Goal: Book appointment/travel/reservation

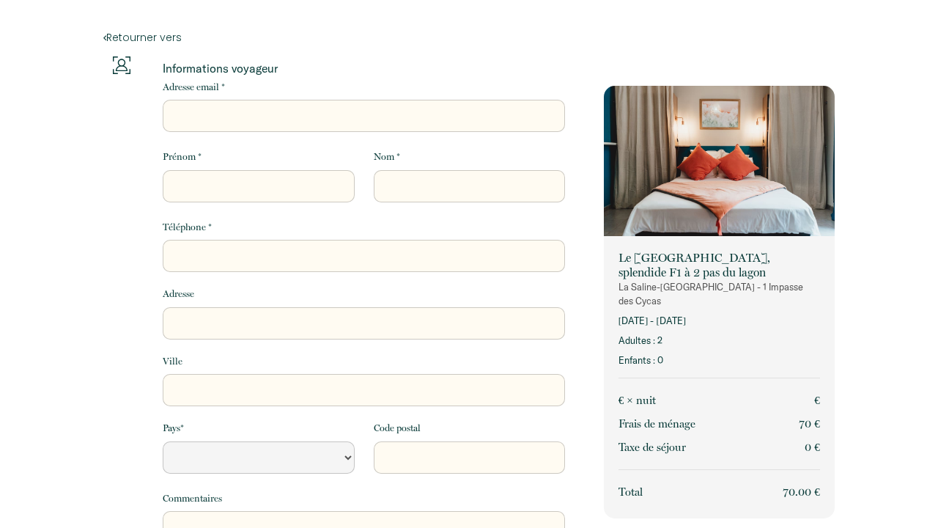
select select "Default select example"
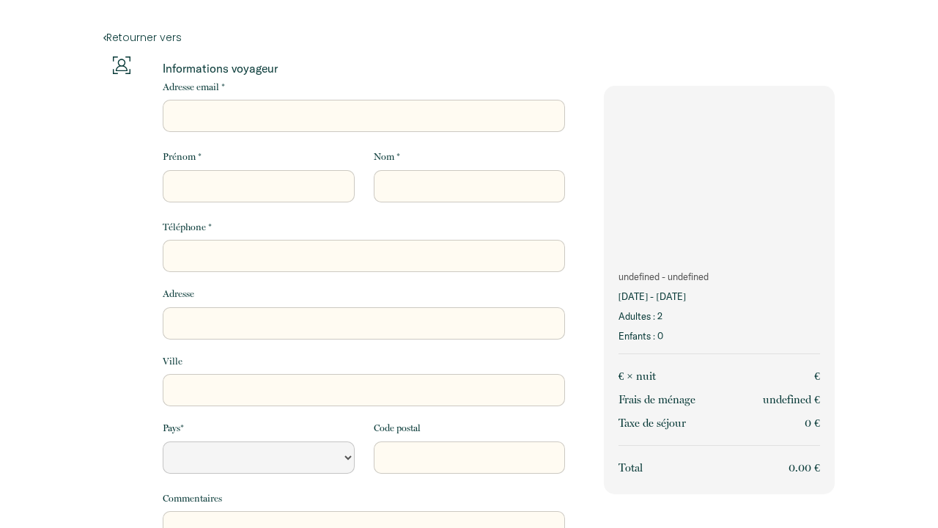
select select "Default select example"
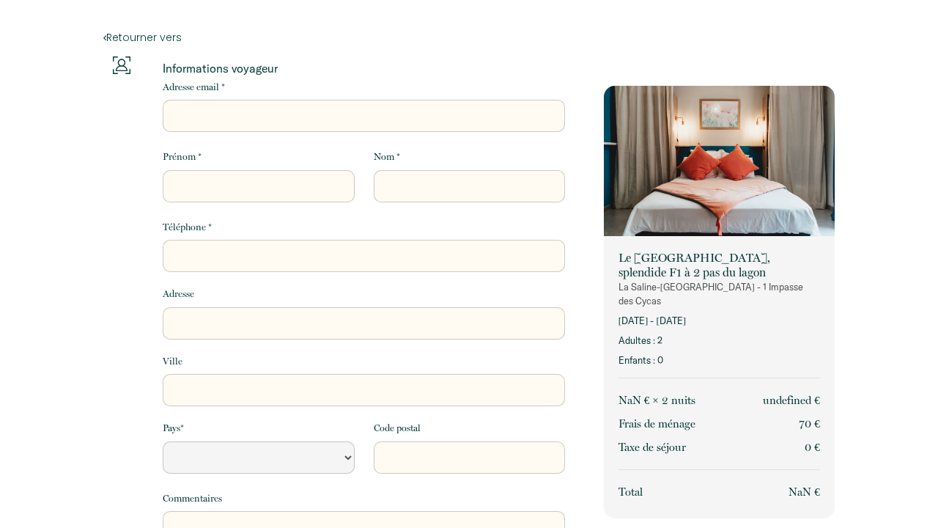
select select "Default select example"
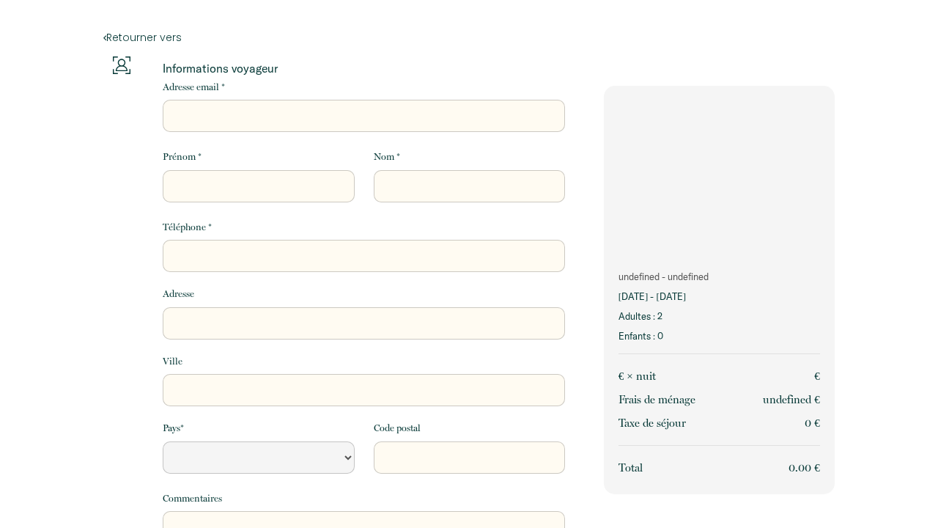
select select "Default select example"
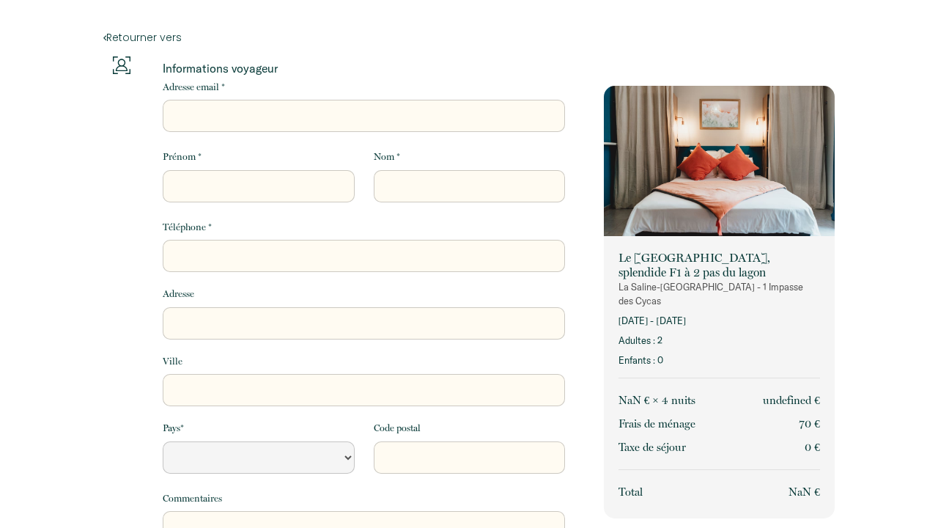
select select "Default select example"
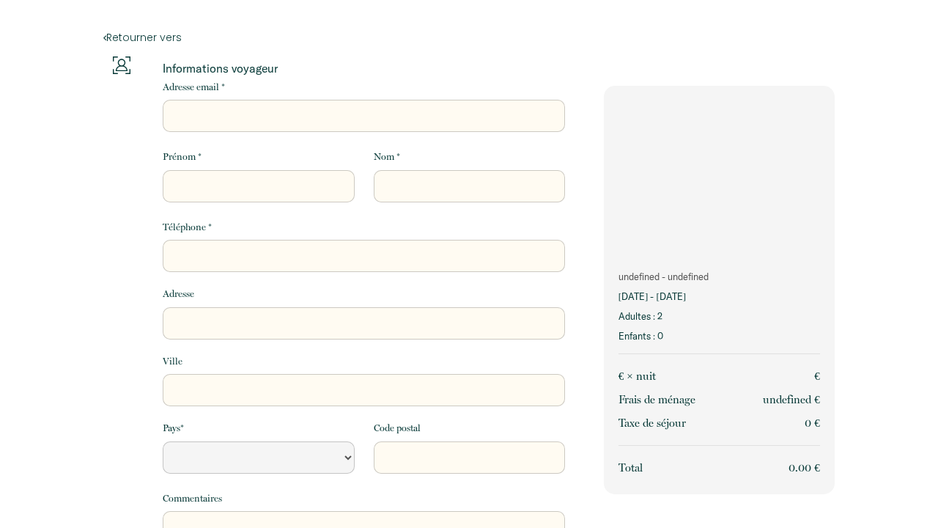
select select "Default select example"
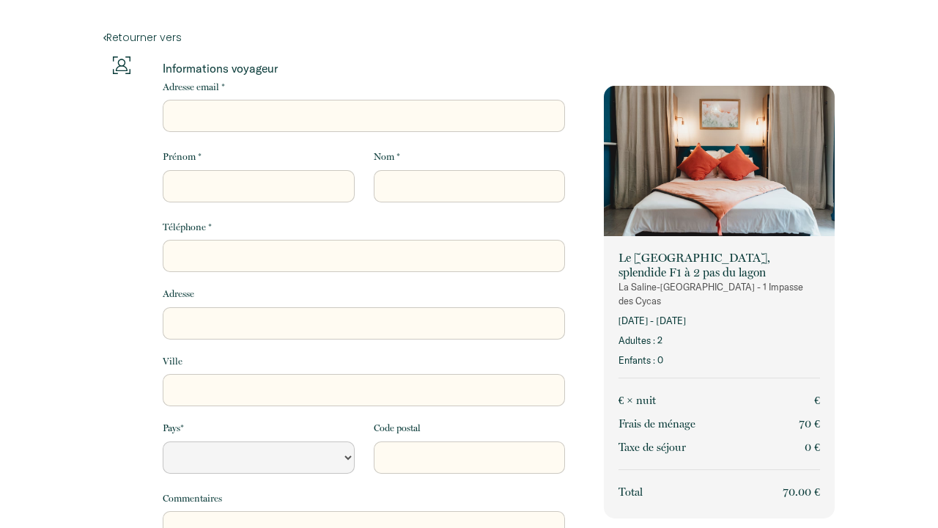
select select "Default select example"
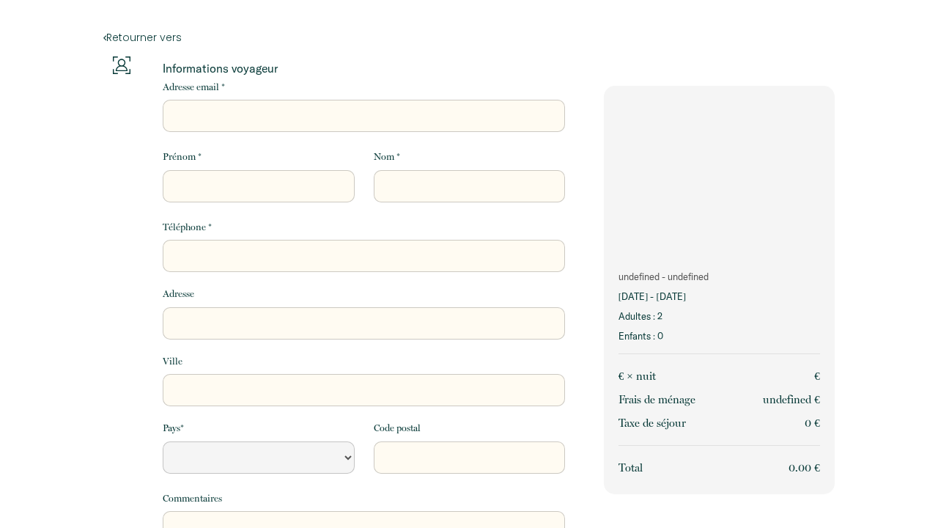
select select "Default select example"
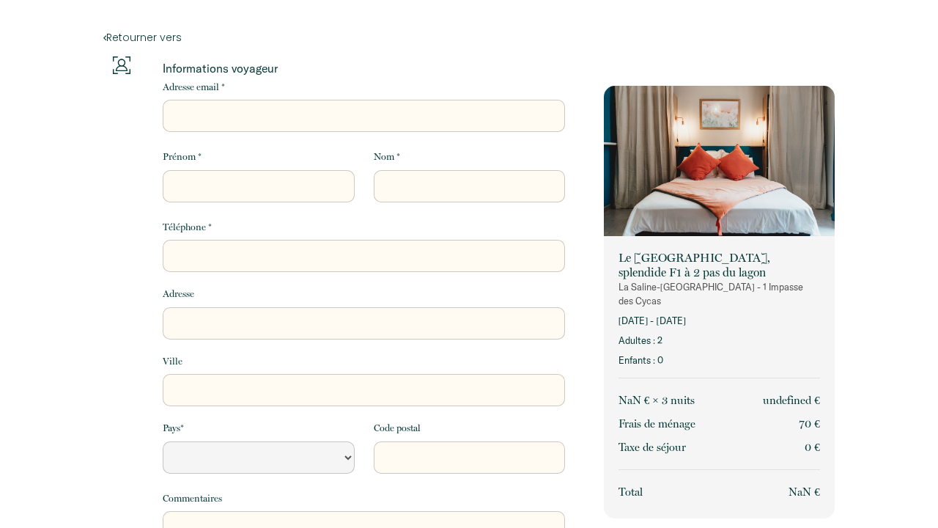
select select "Default select example"
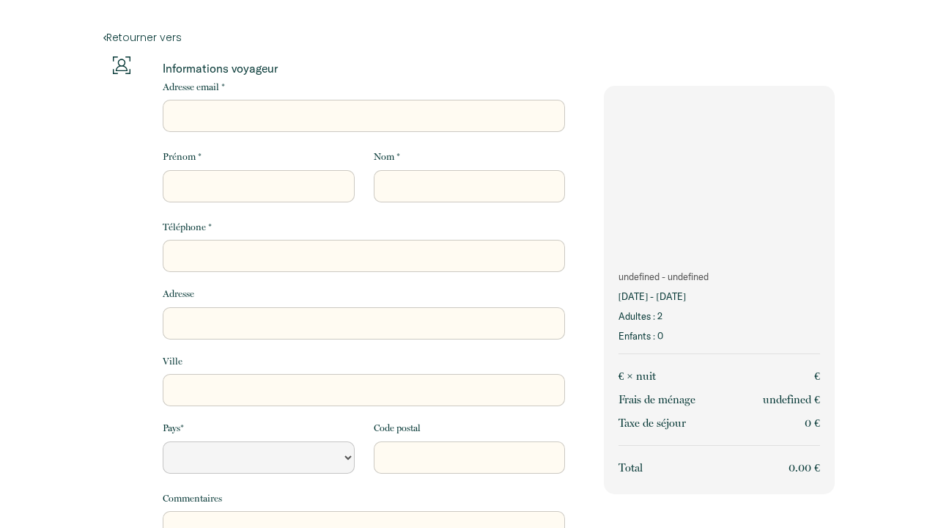
select select "Default select example"
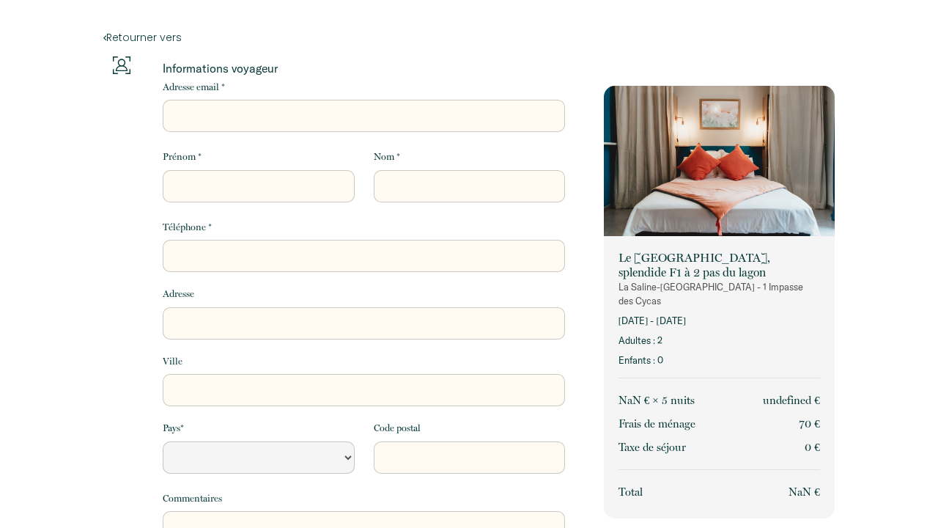
select select "Default select example"
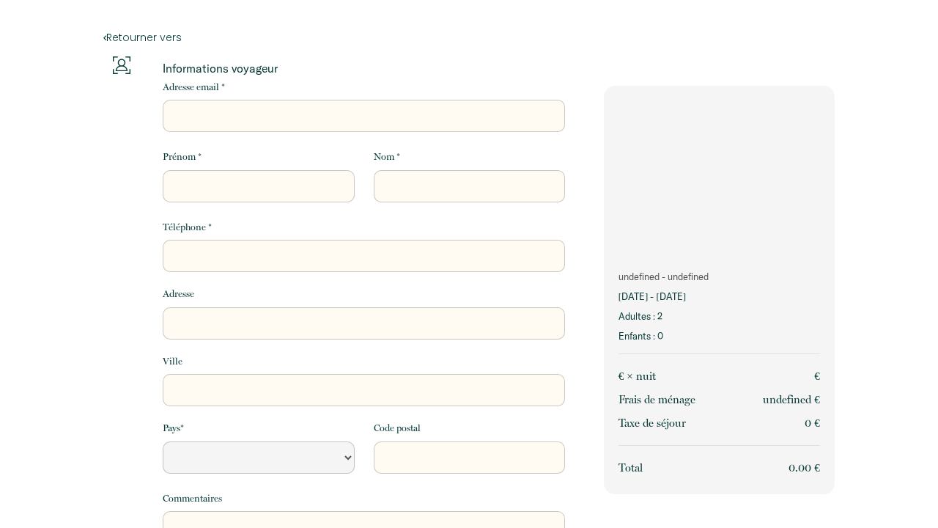
select select "Default select example"
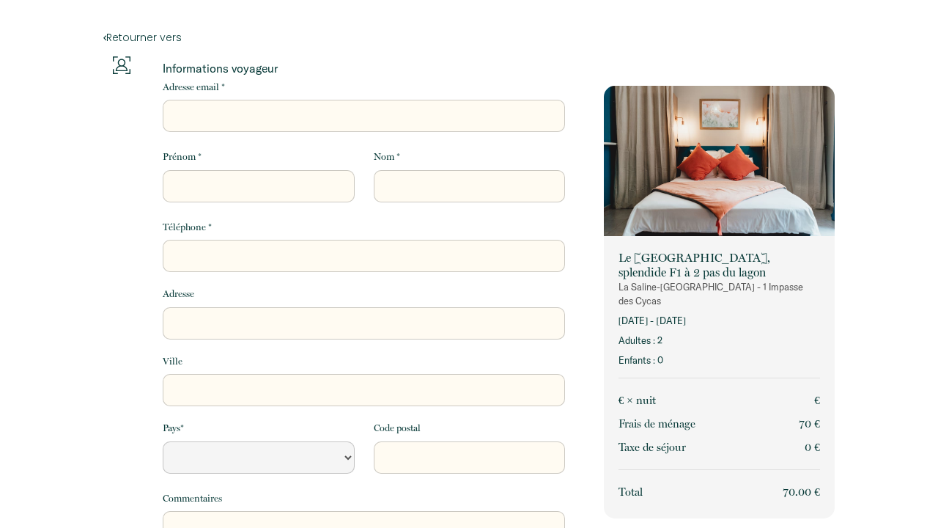
select select "Default select example"
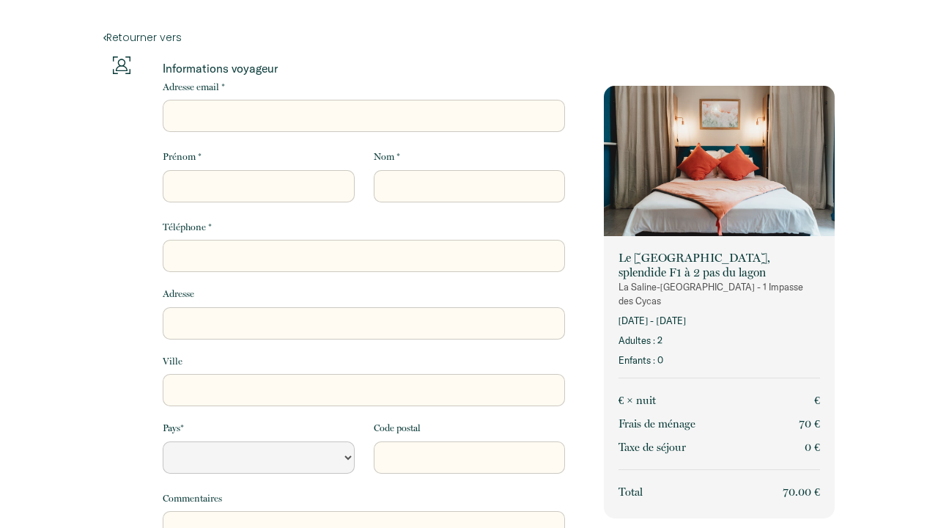
select select "Default select example"
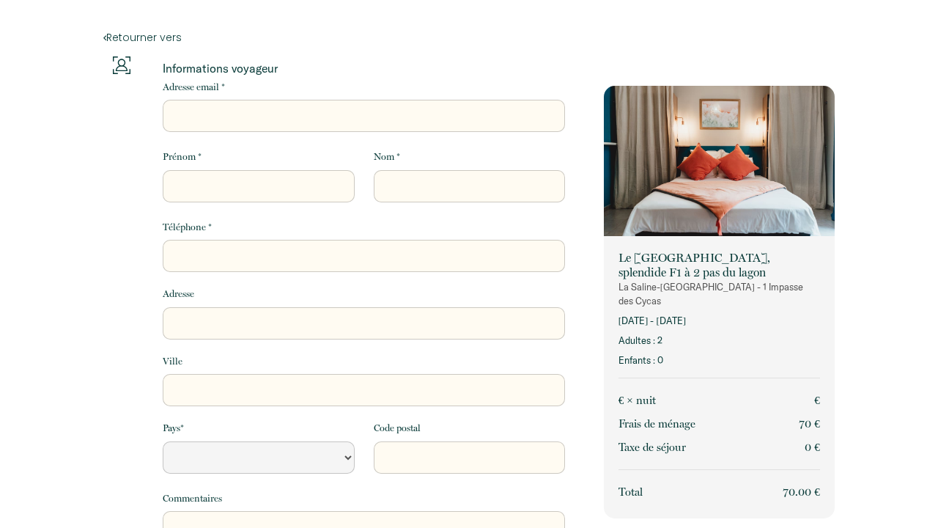
select select "Default select example"
